Goal: Information Seeking & Learning: Learn about a topic

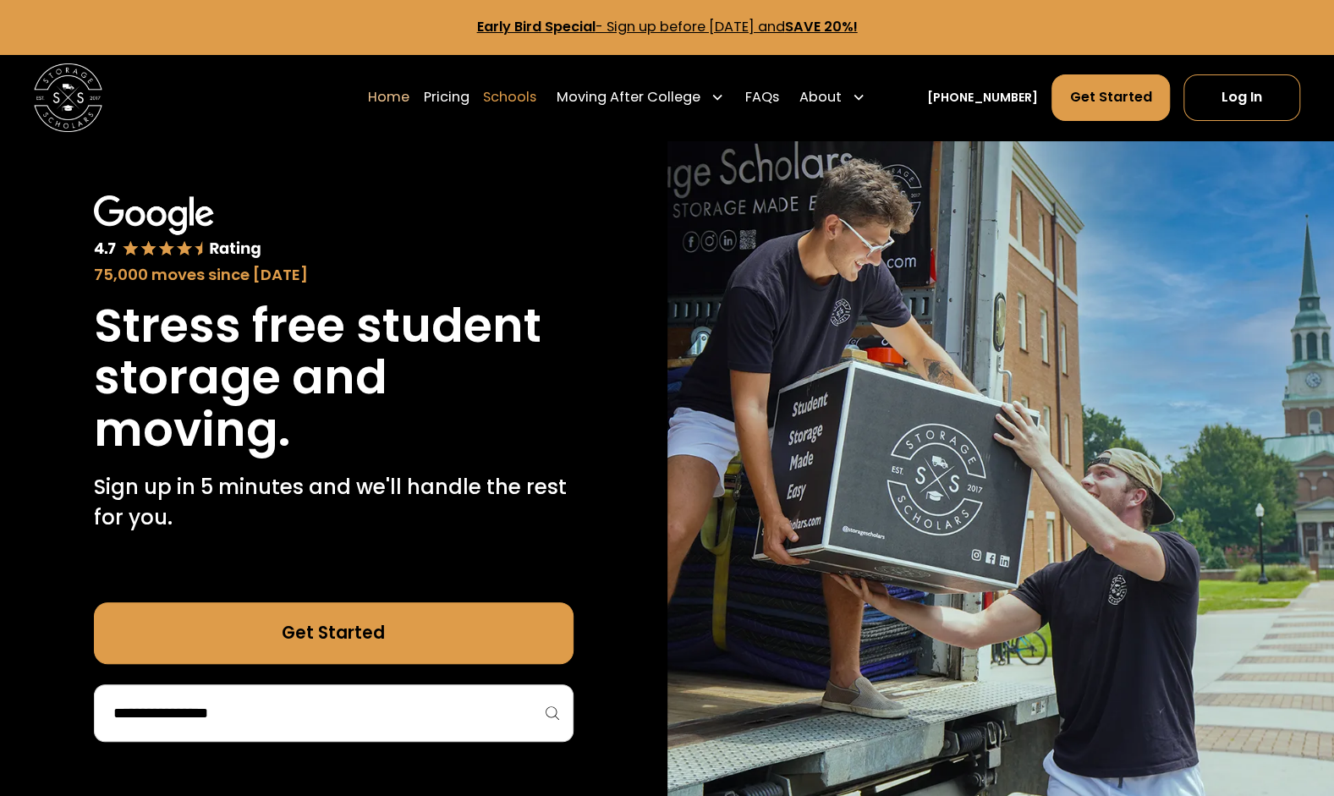
click at [536, 99] on link "Schools" at bounding box center [509, 98] width 53 height 48
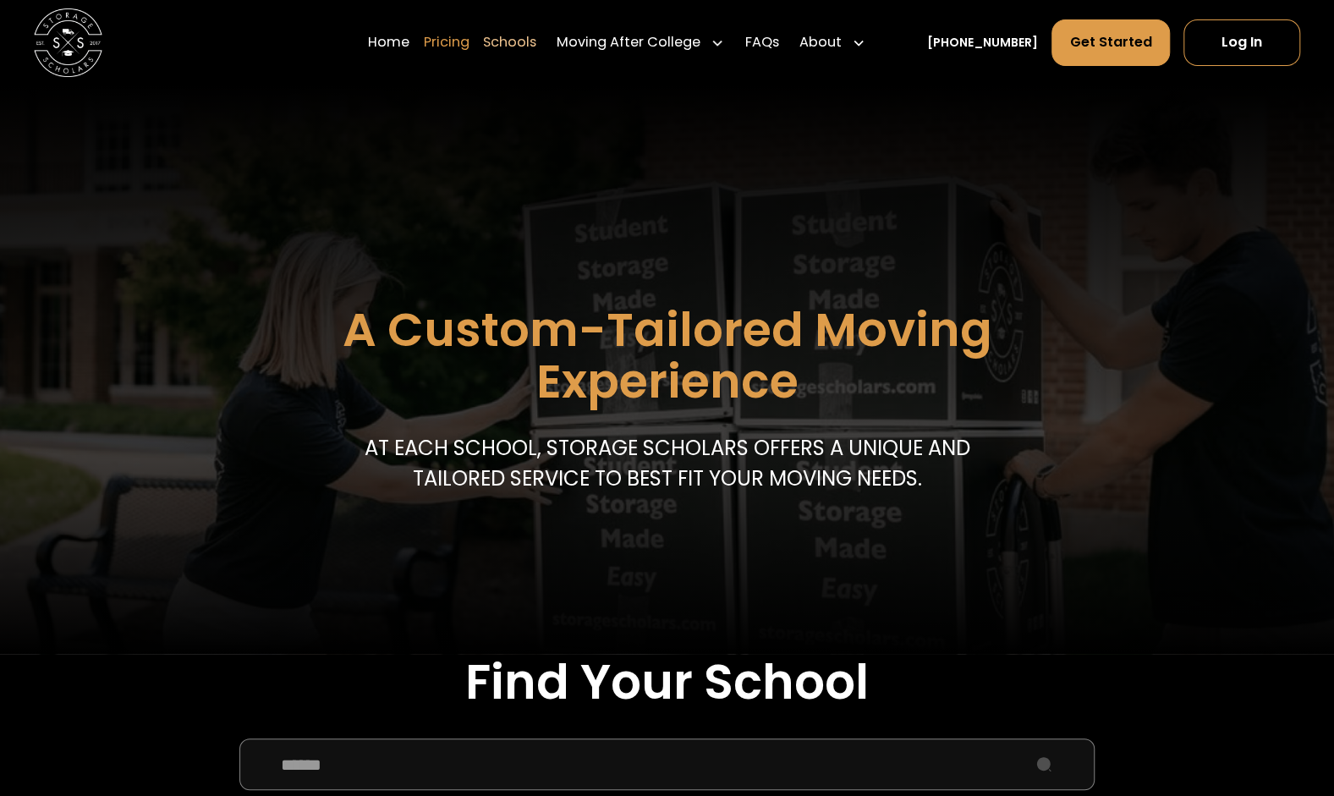
click at [463, 45] on link "Pricing" at bounding box center [447, 43] width 46 height 48
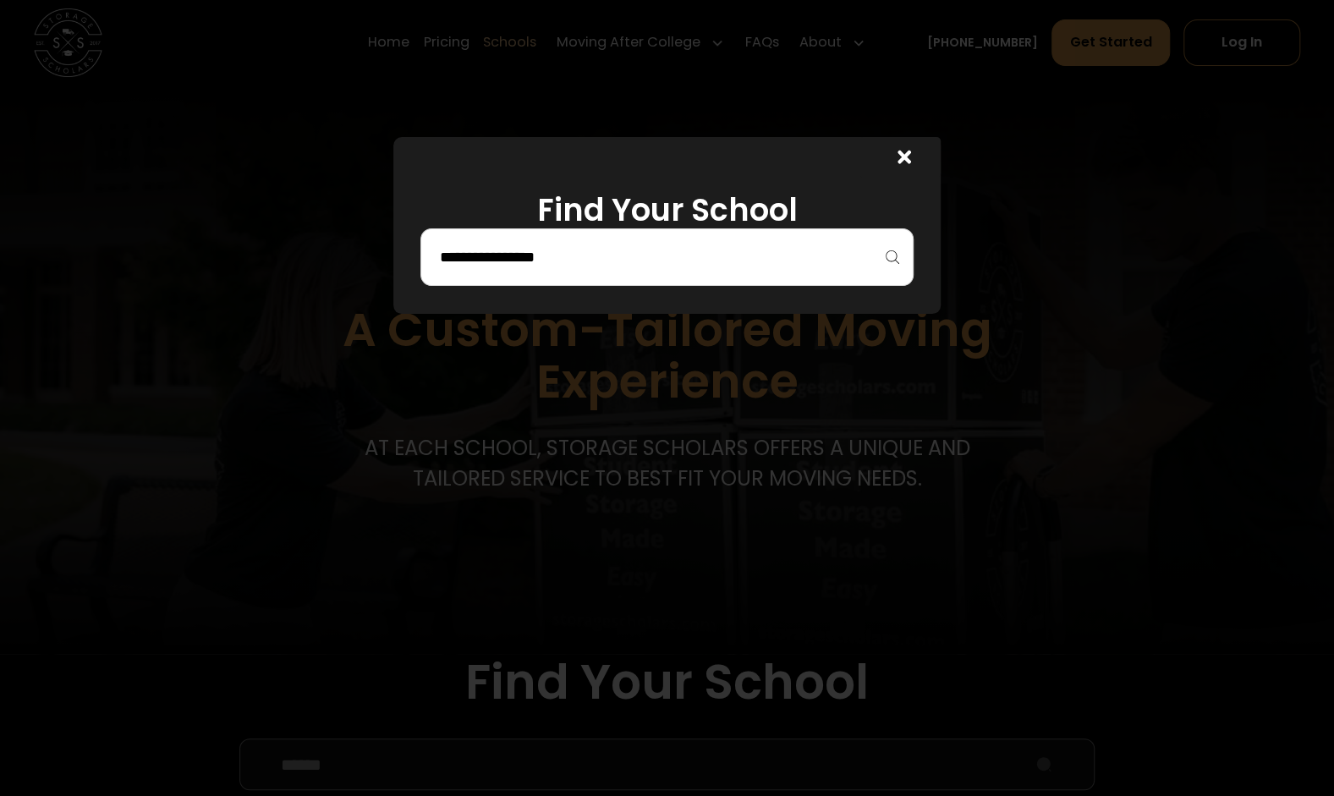
click at [596, 272] on div at bounding box center [666, 257] width 493 height 58
click at [911, 156] on icon at bounding box center [904, 158] width 14 height 14
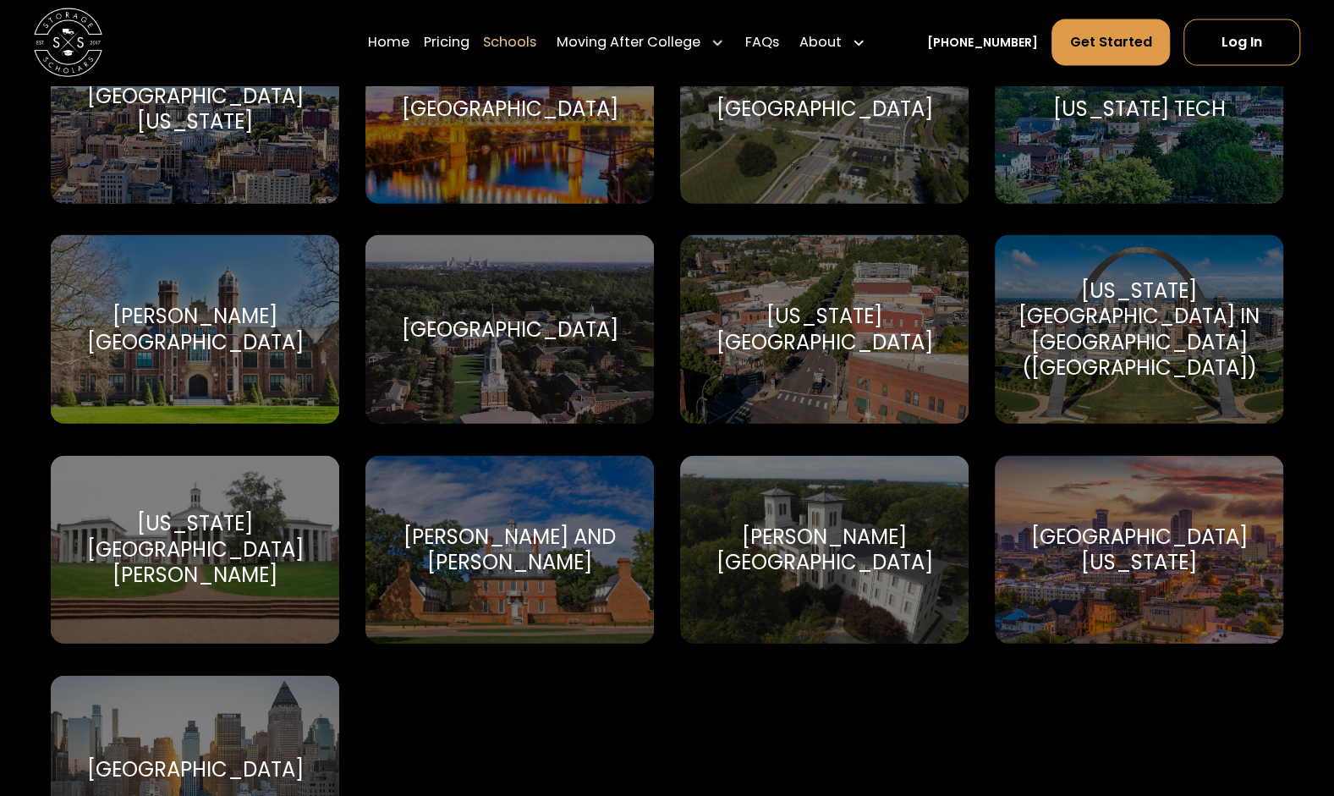
scroll to position [10234, 0]
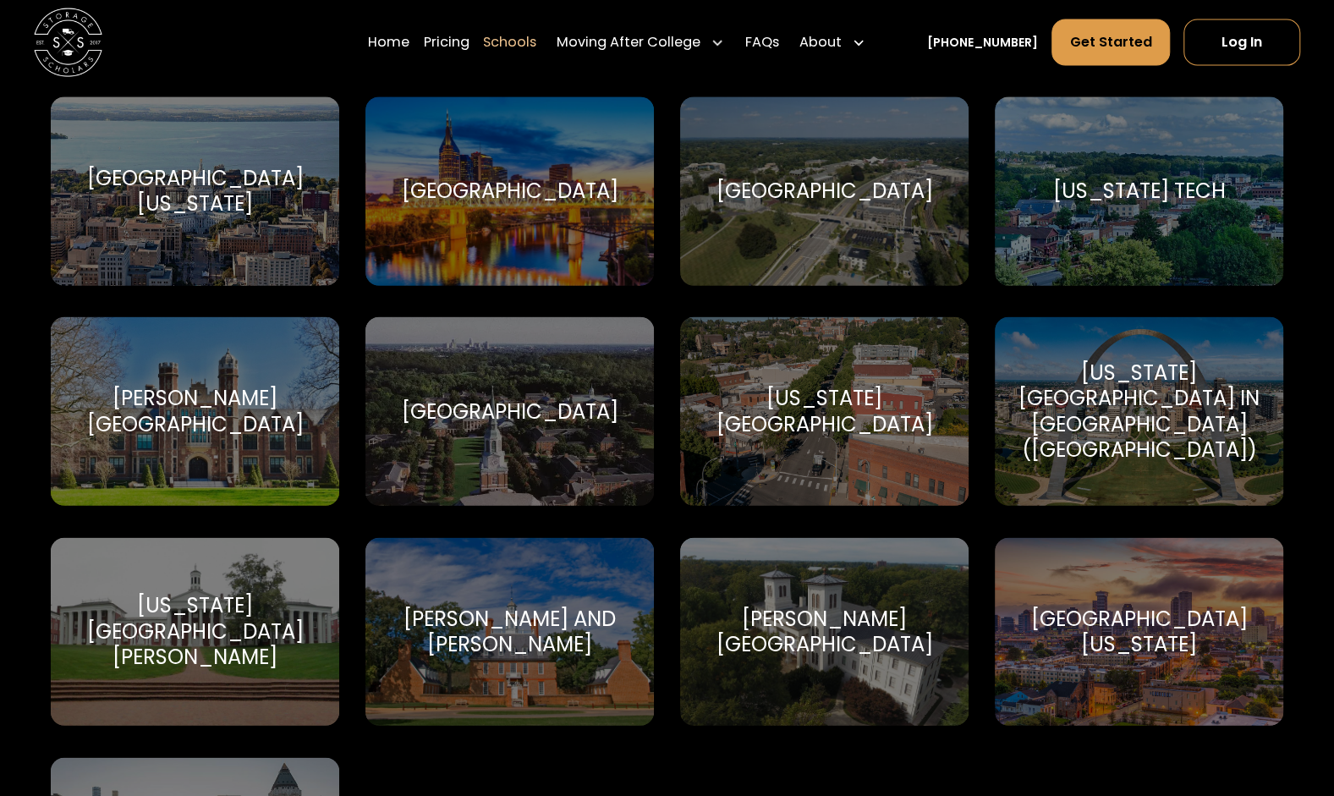
click at [853, 388] on div "[US_STATE][GEOGRAPHIC_DATA]" at bounding box center [824, 412] width 248 height 52
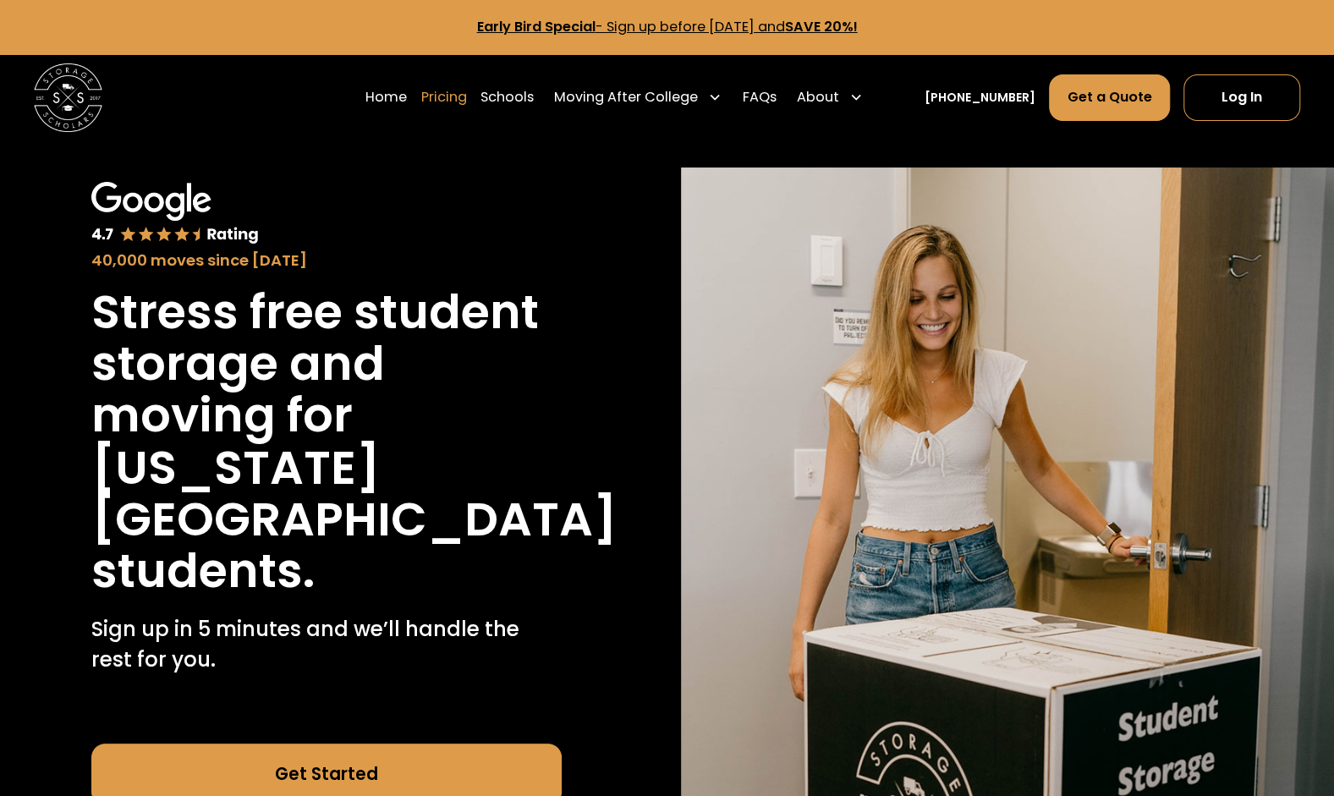
click at [458, 96] on link "Pricing" at bounding box center [444, 98] width 46 height 48
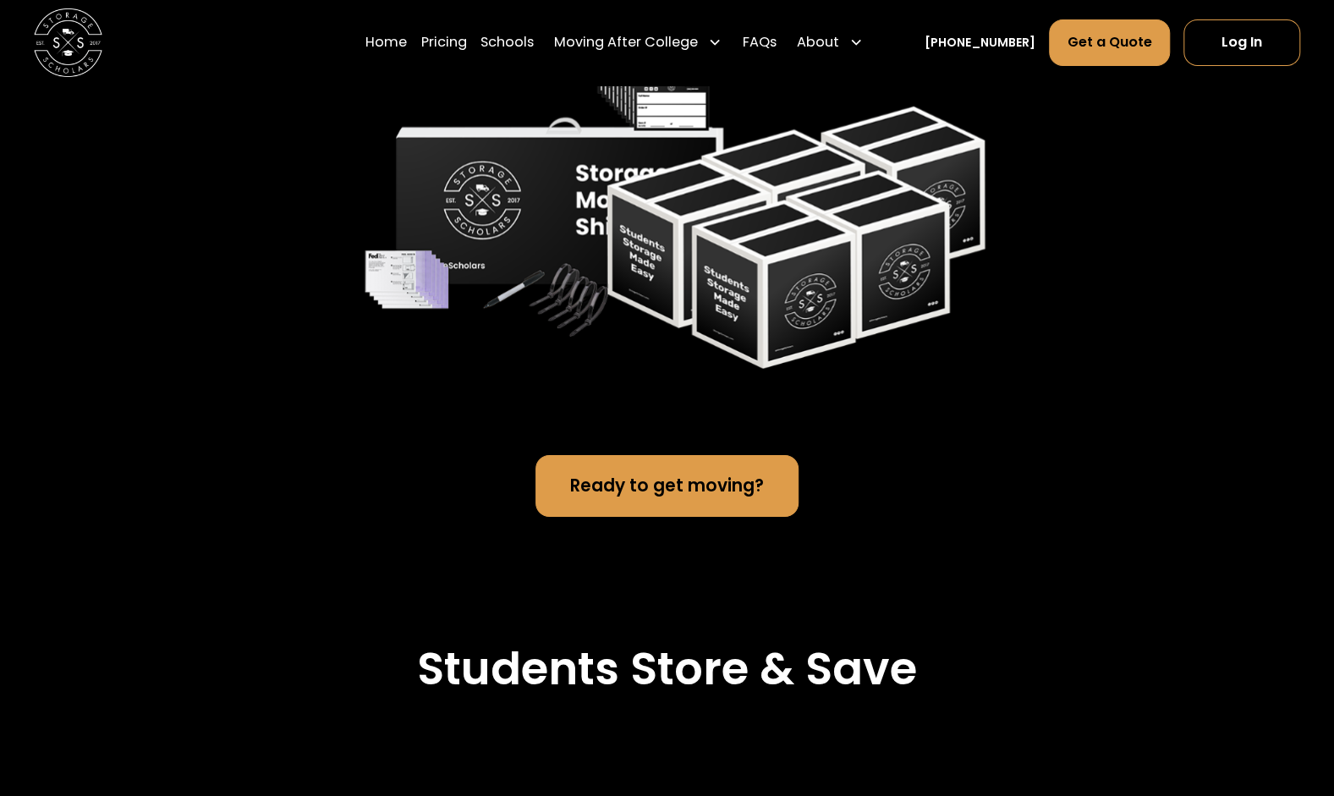
scroll to position [3617, 0]
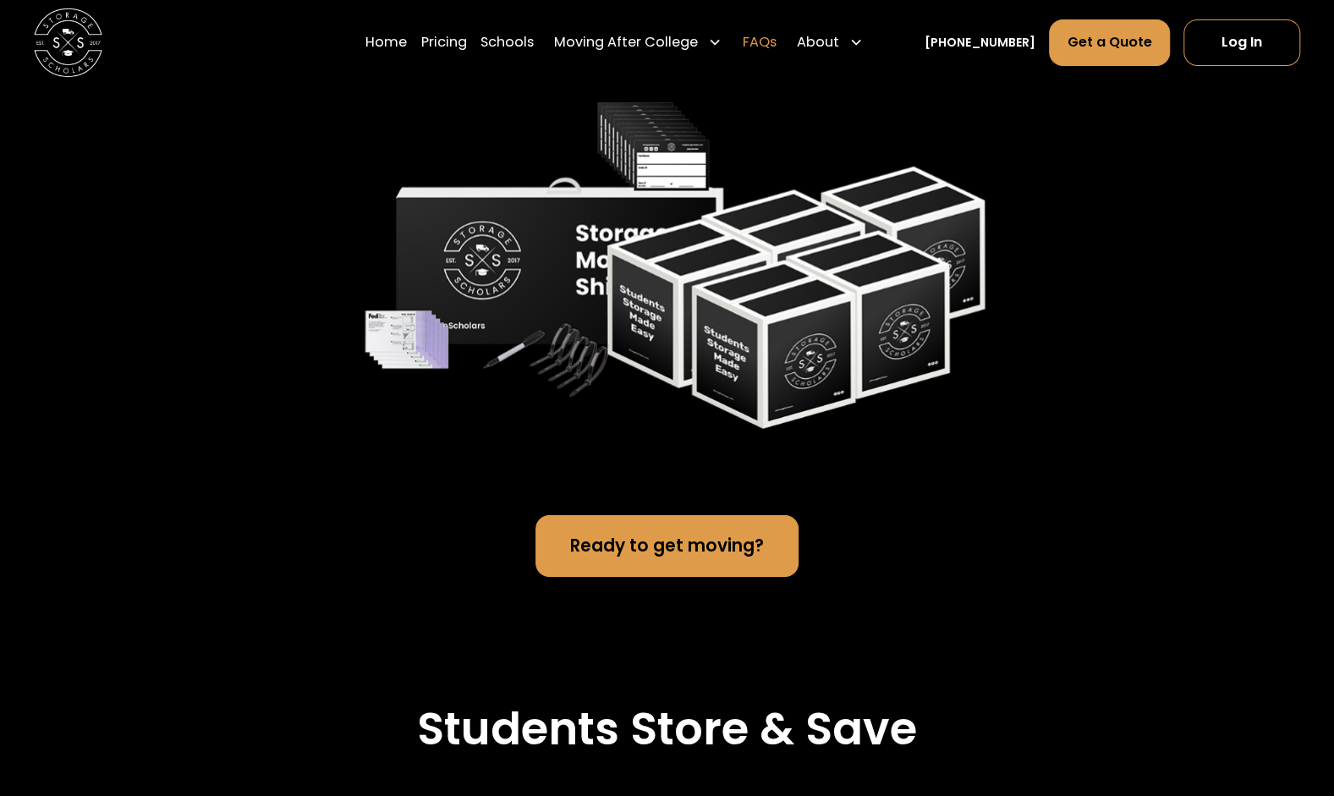
click at [775, 41] on link "FAQs" at bounding box center [760, 43] width 34 height 48
